Goal: Communication & Community: Answer question/provide support

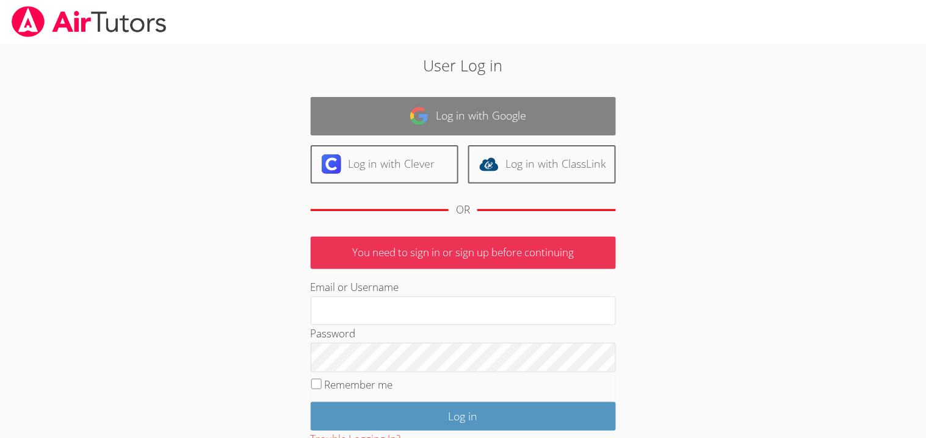
click at [420, 99] on link "Log in with Google" at bounding box center [463, 116] width 305 height 38
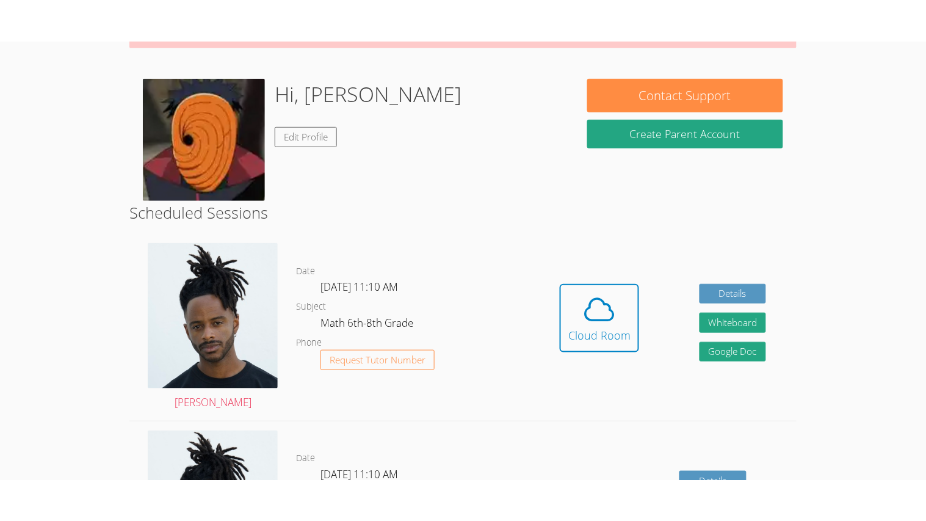
scroll to position [155, 0]
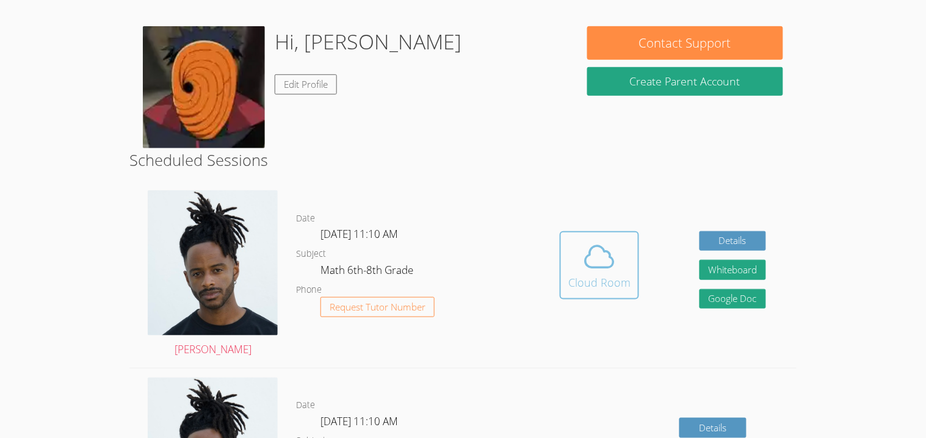
click at [620, 274] on div "Cloud Room" at bounding box center [600, 282] width 62 height 17
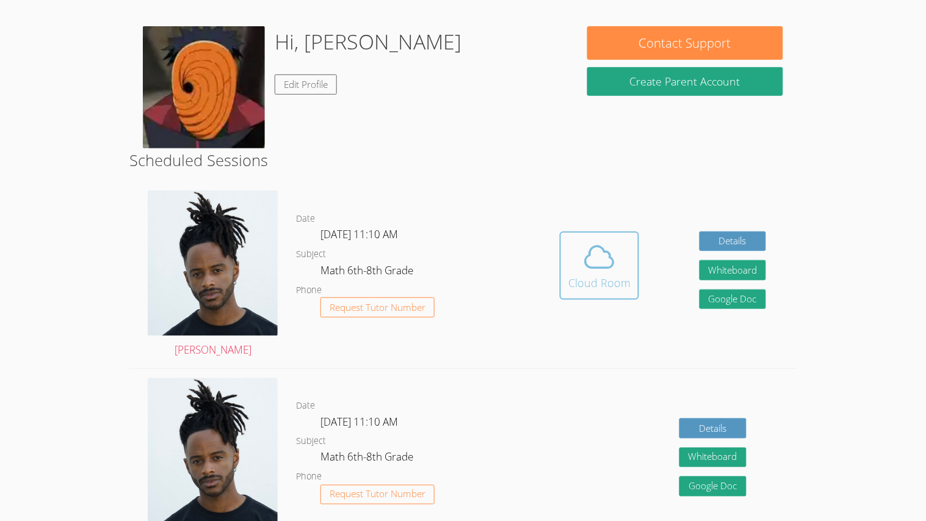
click at [619, 263] on span at bounding box center [600, 257] width 62 height 34
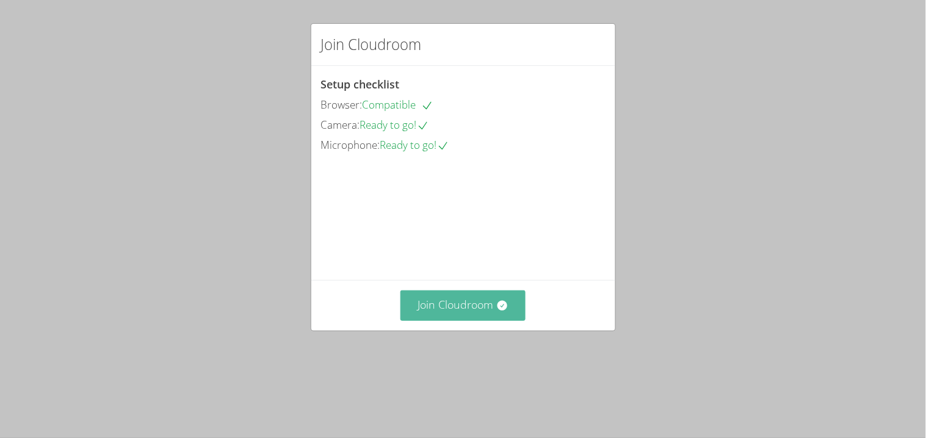
click at [410, 321] on button "Join Cloudroom" at bounding box center [463, 306] width 125 height 30
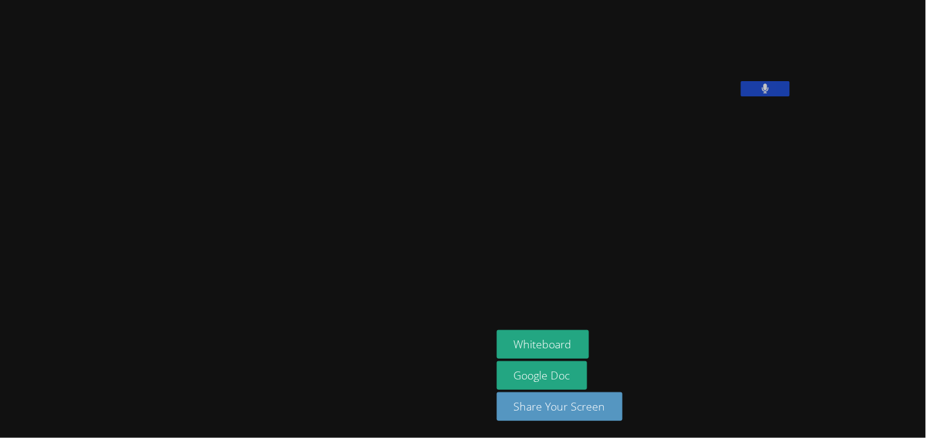
click at [741, 96] on button at bounding box center [765, 88] width 49 height 15
click at [497, 338] on button "Whiteboard" at bounding box center [543, 344] width 92 height 29
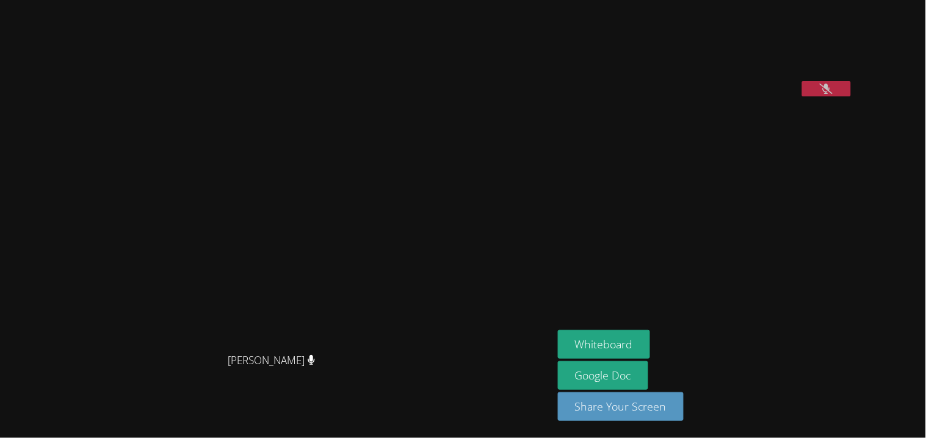
click at [820, 94] on icon at bounding box center [826, 89] width 13 height 10
click at [851, 96] on button at bounding box center [826, 88] width 49 height 15
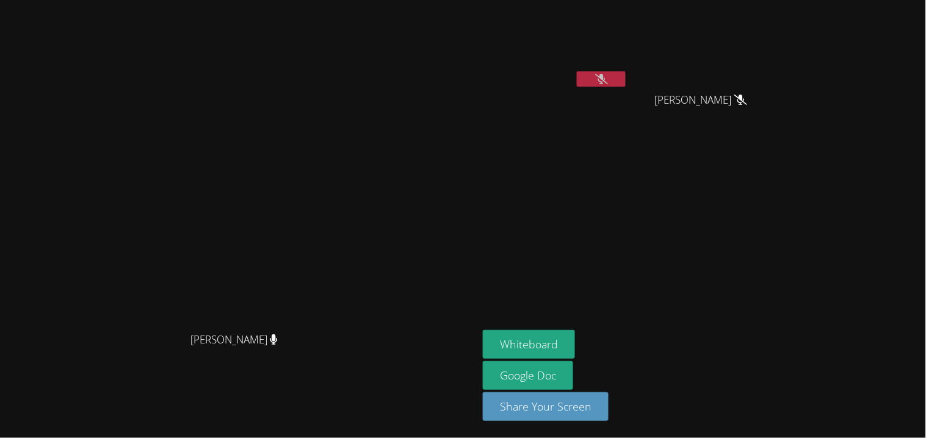
click at [626, 84] on button at bounding box center [601, 78] width 49 height 15
click at [784, 228] on aside "Josue Aviles Harper Kirby Harper Kirby Whiteboard Google Doc Share Your Screen" at bounding box center [630, 219] width 305 height 438
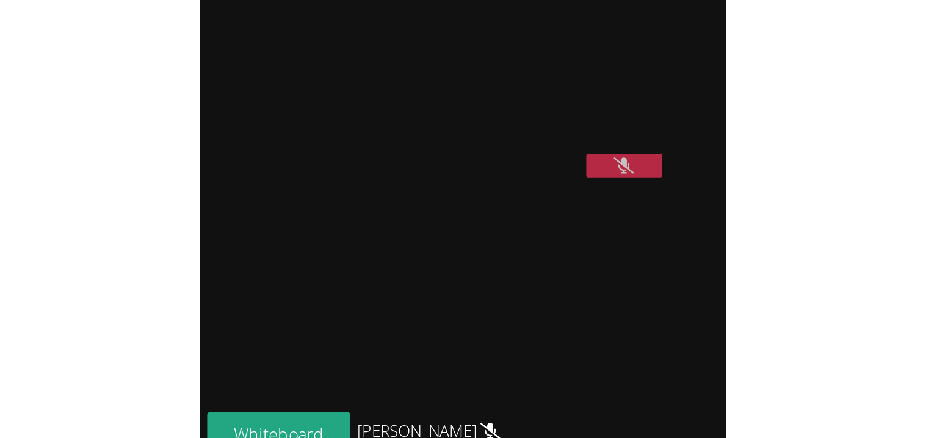
scroll to position [227, 0]
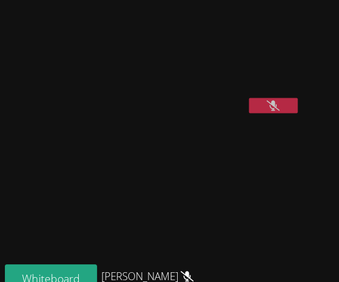
click at [244, 182] on video at bounding box center [152, 181] width 183 height 166
click at [244, 180] on video at bounding box center [152, 181] width 183 height 166
click at [244, 178] on video at bounding box center [152, 181] width 183 height 166
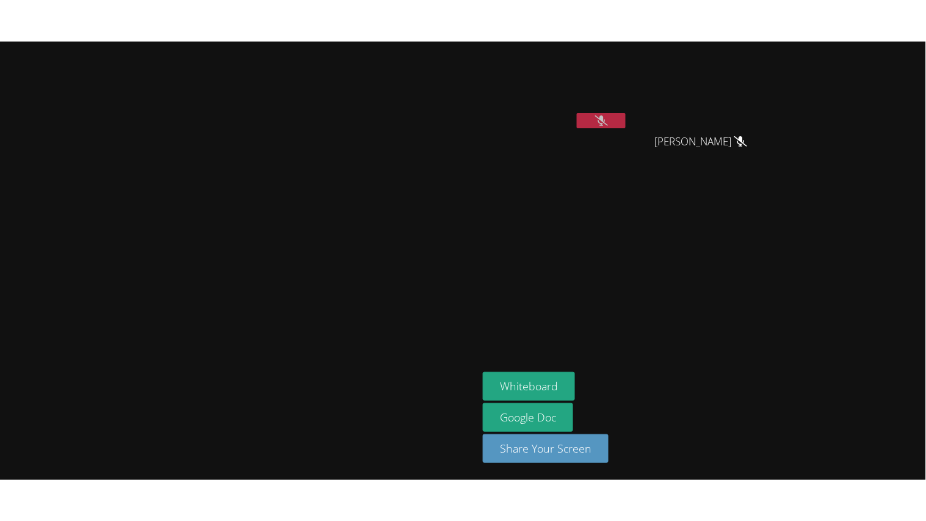
scroll to position [0, 0]
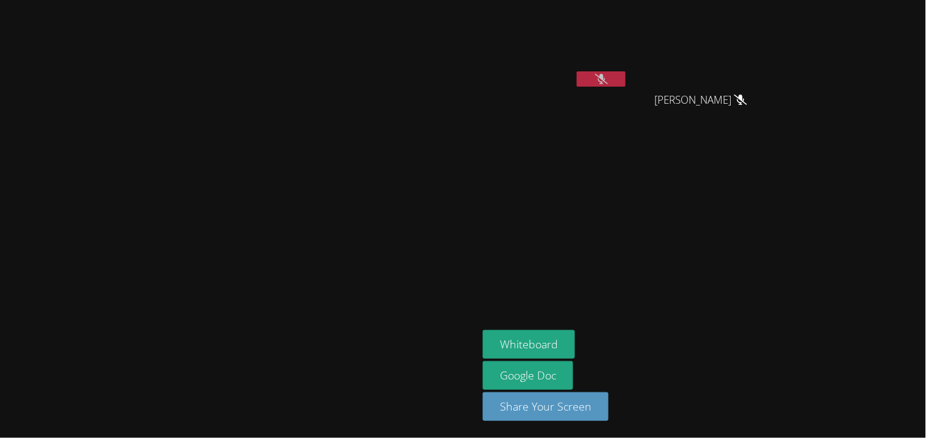
click at [628, 68] on video at bounding box center [555, 46] width 145 height 82
click at [608, 78] on icon at bounding box center [601, 79] width 13 height 10
click at [606, 75] on icon at bounding box center [602, 79] width 8 height 10
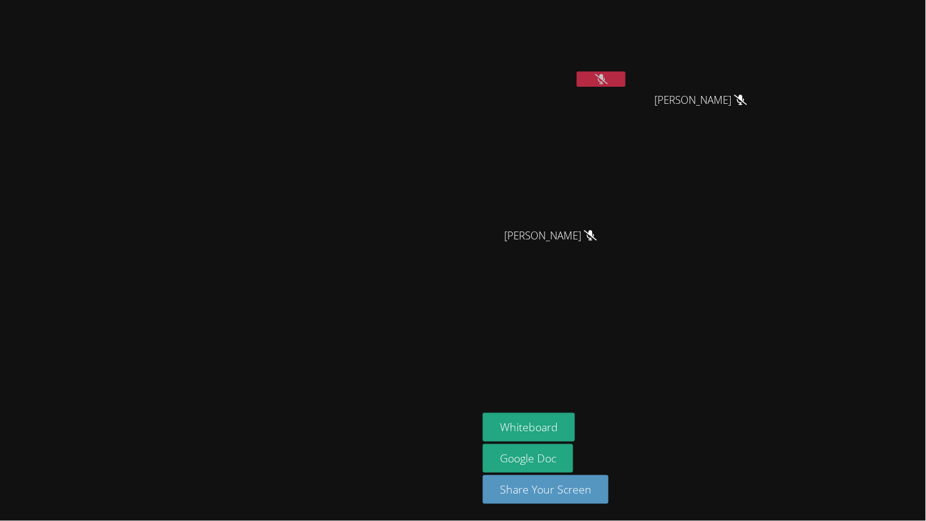
click at [626, 73] on button at bounding box center [601, 78] width 49 height 15
click at [608, 75] on icon at bounding box center [601, 79] width 13 height 10
click at [608, 81] on icon at bounding box center [601, 79] width 13 height 10
click at [626, 81] on button at bounding box center [601, 78] width 49 height 15
click at [608, 80] on icon at bounding box center [601, 79] width 13 height 10
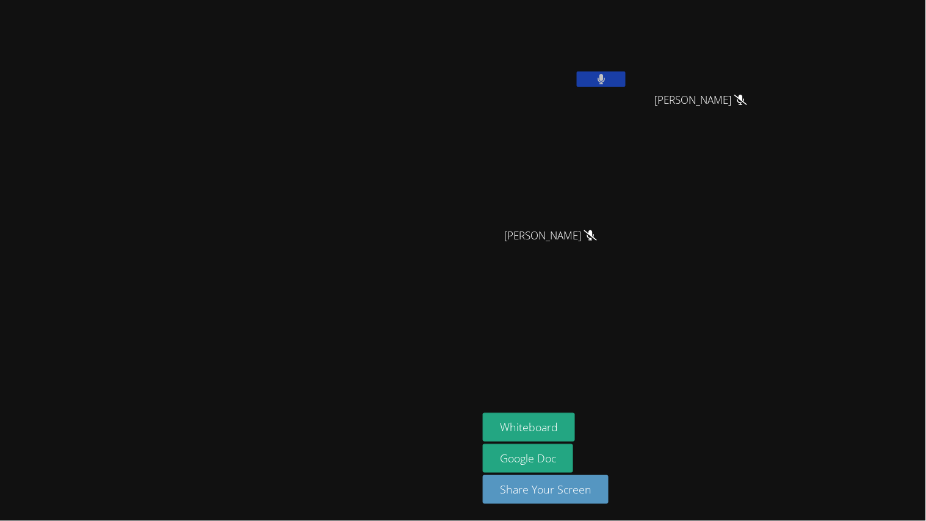
click at [626, 80] on button at bounding box center [601, 78] width 49 height 15
click at [608, 80] on icon at bounding box center [601, 79] width 13 height 10
click at [626, 80] on button at bounding box center [601, 78] width 49 height 15
click at [608, 80] on icon at bounding box center [601, 79] width 13 height 10
click at [626, 80] on button at bounding box center [601, 78] width 49 height 15
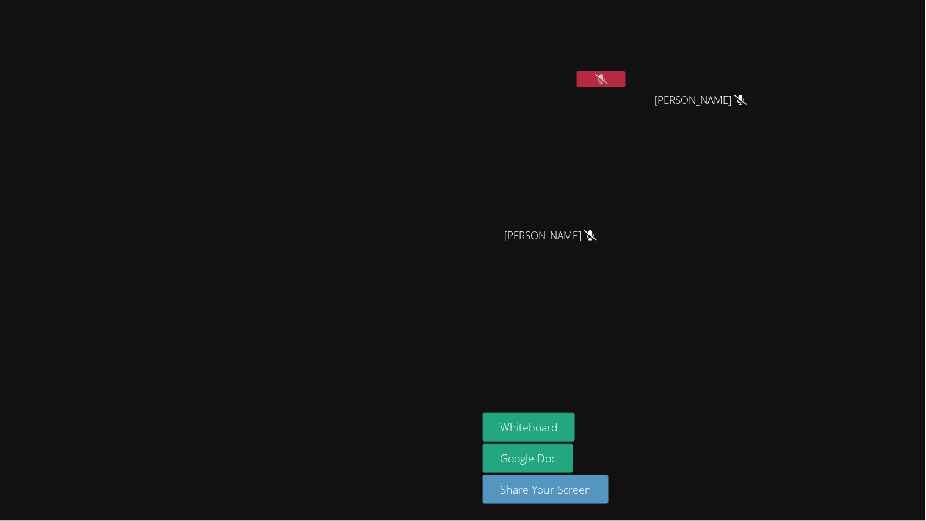
click at [608, 80] on icon at bounding box center [601, 79] width 13 height 10
click at [626, 80] on button at bounding box center [601, 78] width 49 height 15
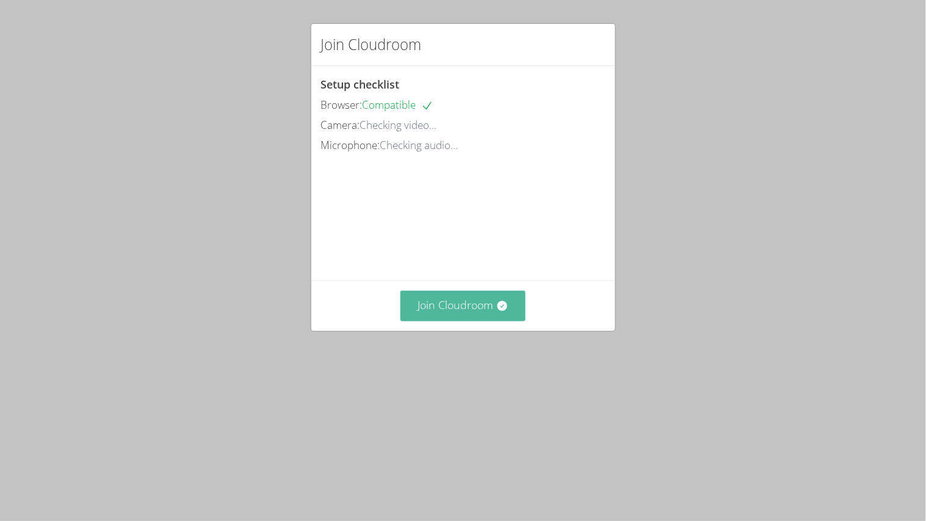
click at [487, 321] on button "Join Cloudroom" at bounding box center [463, 306] width 125 height 30
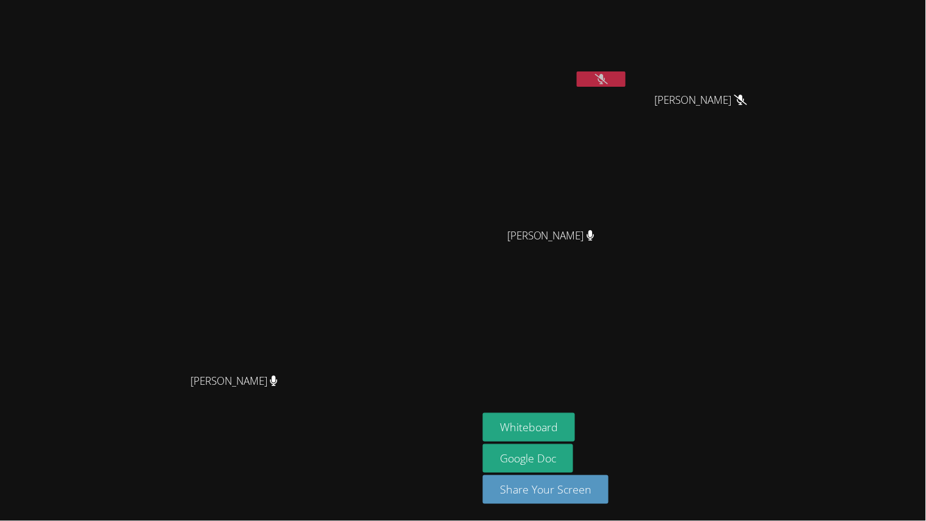
click at [626, 85] on button at bounding box center [601, 78] width 49 height 15
click at [626, 81] on button at bounding box center [601, 78] width 49 height 15
click at [575, 424] on button "Whiteboard" at bounding box center [529, 427] width 92 height 29
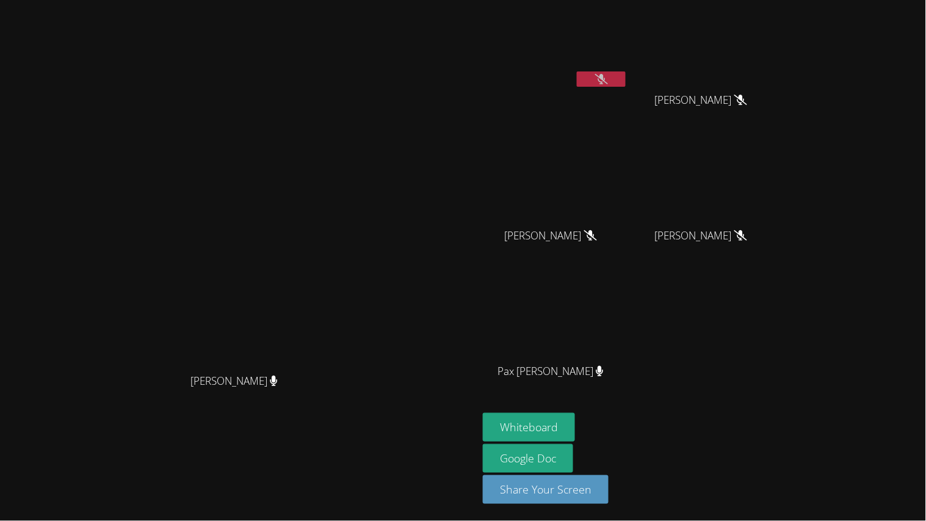
click at [608, 82] on icon at bounding box center [601, 79] width 13 height 10
click at [626, 86] on button at bounding box center [601, 78] width 49 height 15
click at [575, 429] on button "Whiteboard" at bounding box center [529, 427] width 92 height 29
click at [331, 254] on video at bounding box center [239, 236] width 183 height 264
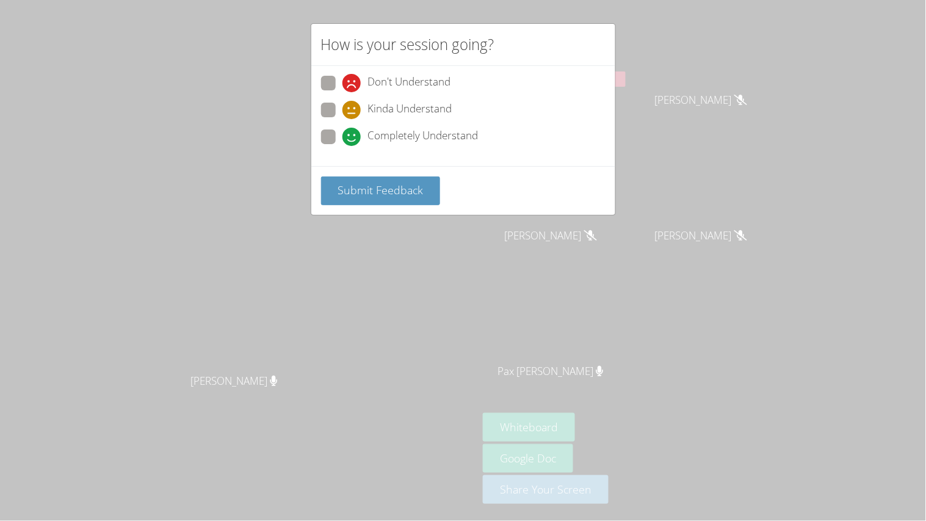
click at [338, 141] on label "Completely Understand" at bounding box center [400, 137] width 158 height 16
click at [343, 140] on input "Completely Understand" at bounding box center [348, 134] width 10 height 10
radio input "true"
click at [371, 186] on span "Submit Feedback" at bounding box center [380, 190] width 85 height 15
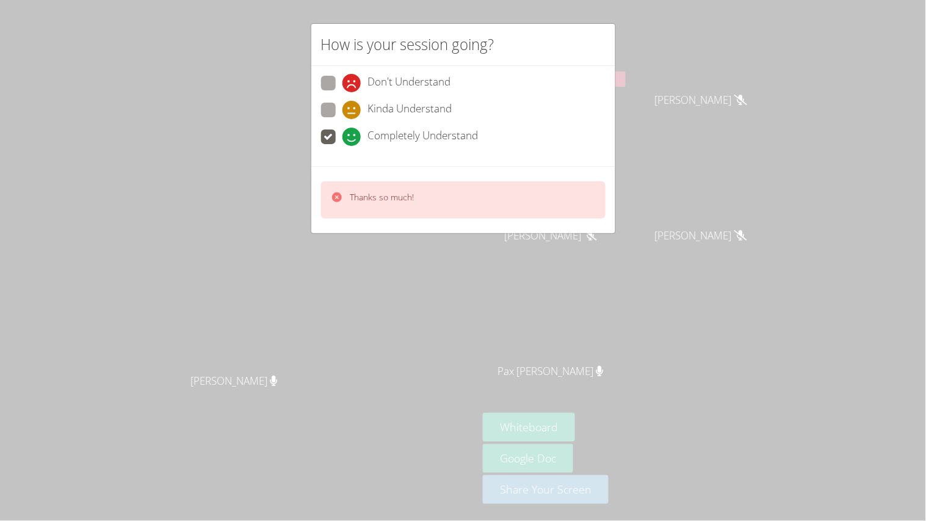
click at [363, 187] on div "Thanks so much!" at bounding box center [463, 199] width 285 height 37
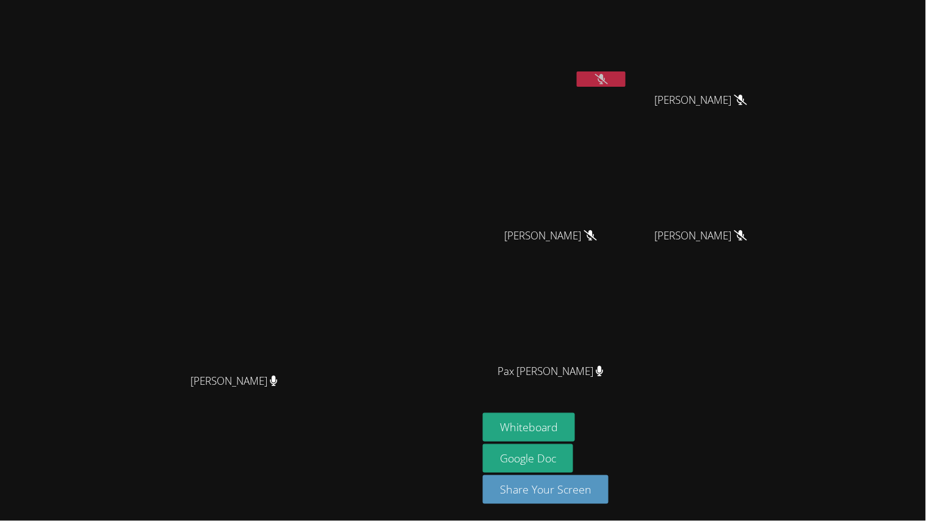
click at [626, 85] on button at bounding box center [601, 78] width 49 height 15
click at [608, 81] on icon at bounding box center [601, 79] width 13 height 10
click at [608, 79] on icon at bounding box center [601, 79] width 13 height 10
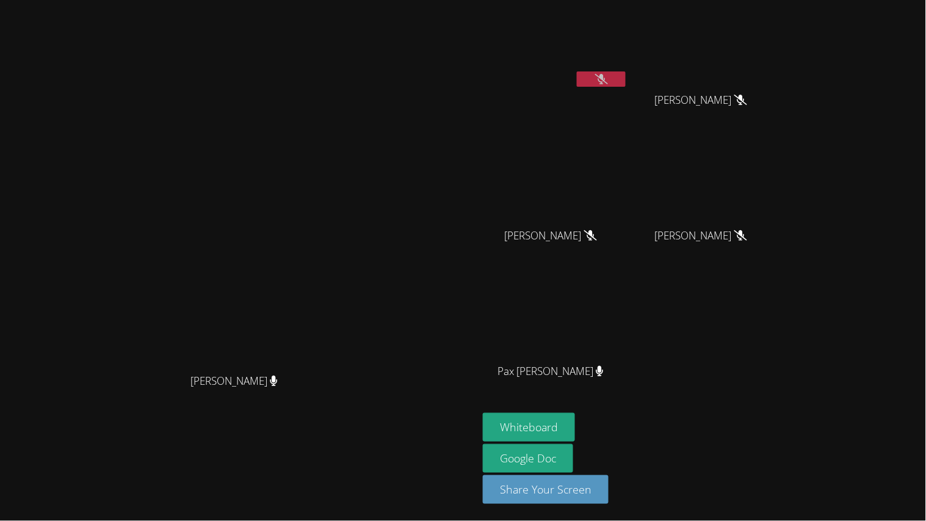
click at [608, 79] on icon at bounding box center [601, 79] width 13 height 10
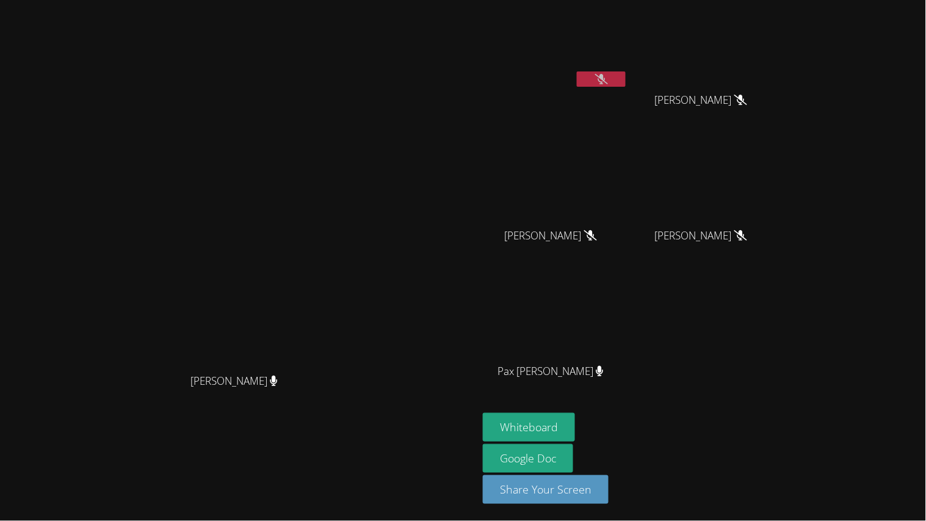
click at [608, 79] on icon at bounding box center [601, 79] width 13 height 10
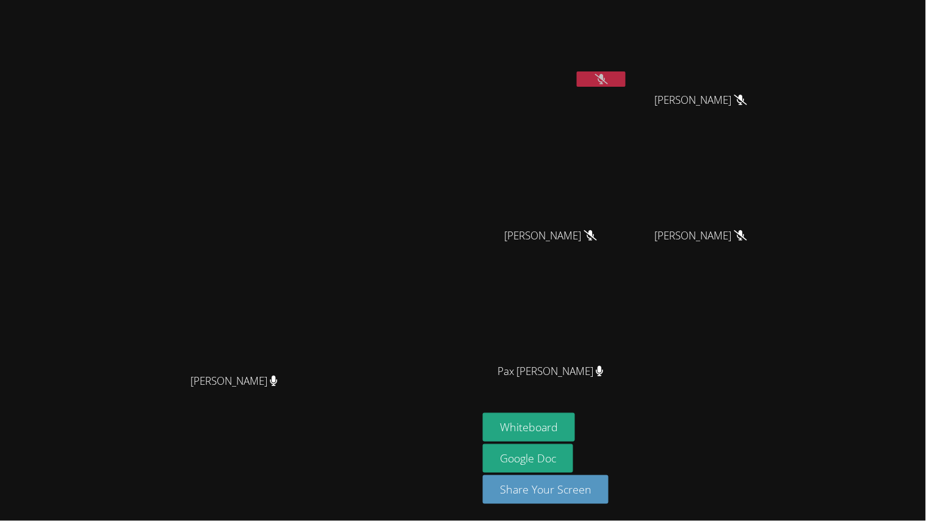
click at [608, 79] on icon at bounding box center [601, 79] width 13 height 10
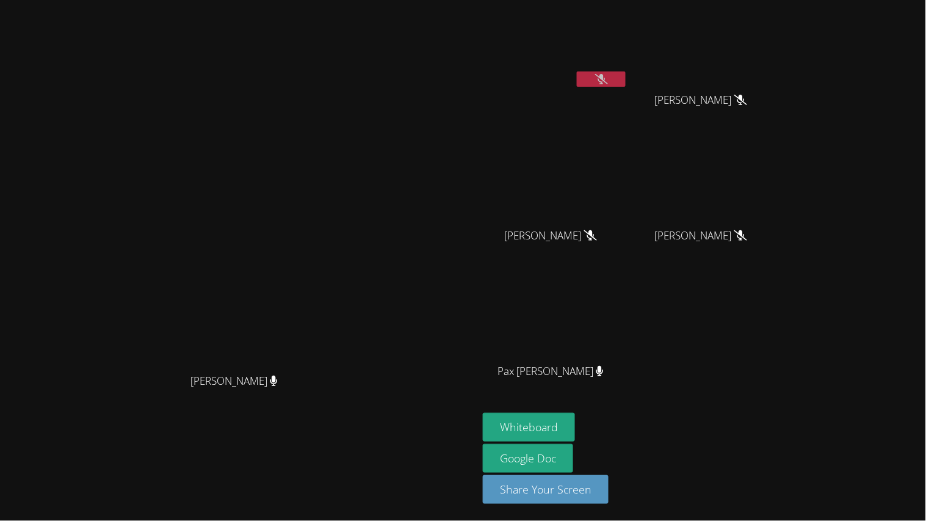
click at [608, 79] on icon at bounding box center [601, 79] width 13 height 10
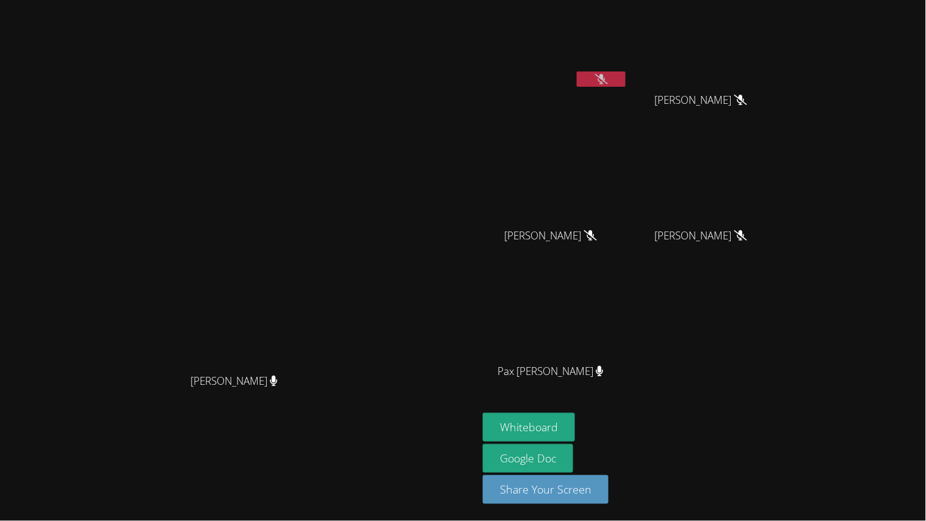
click at [608, 79] on icon at bounding box center [601, 79] width 13 height 10
click at [606, 77] on icon at bounding box center [602, 79] width 8 height 10
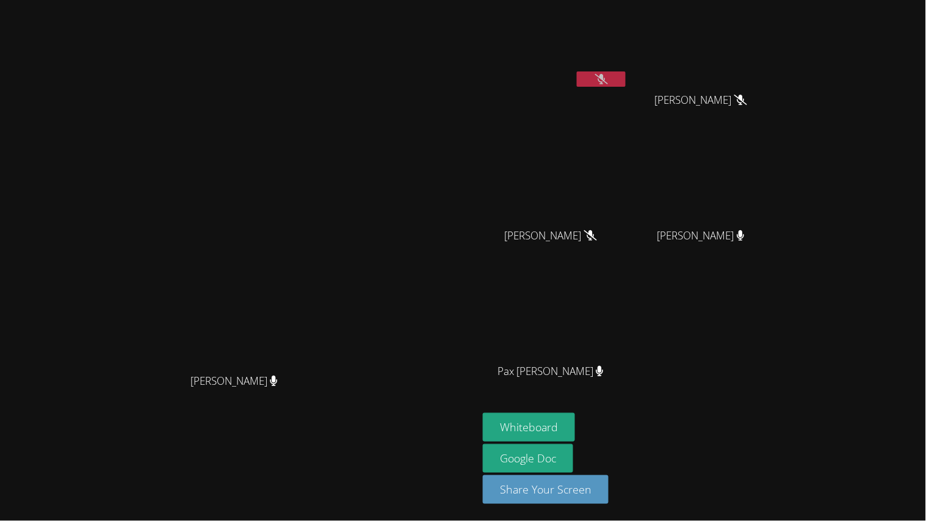
click at [608, 81] on icon at bounding box center [601, 79] width 13 height 10
click at [331, 184] on video at bounding box center [239, 236] width 183 height 264
click at [608, 81] on icon at bounding box center [601, 79] width 13 height 10
click at [608, 80] on icon at bounding box center [601, 79] width 13 height 10
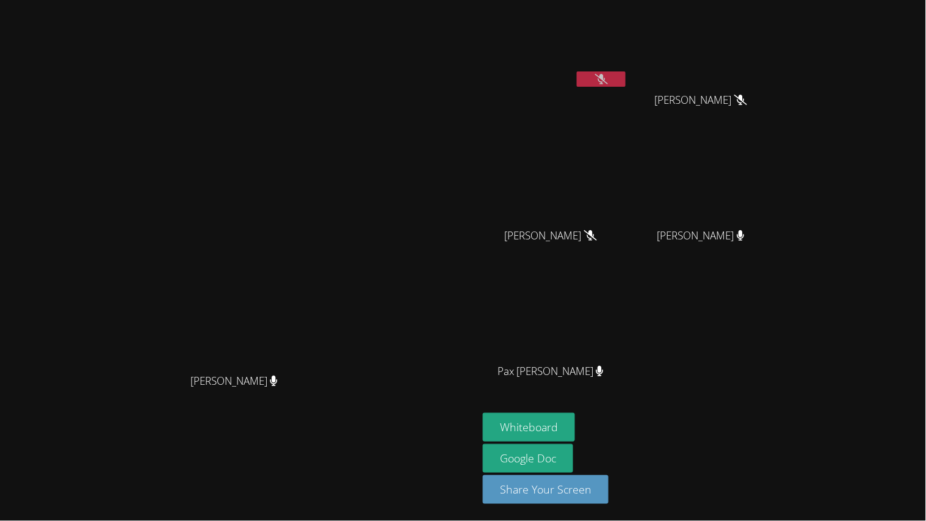
click at [608, 80] on icon at bounding box center [601, 79] width 13 height 10
